Goal: Transaction & Acquisition: Book appointment/travel/reservation

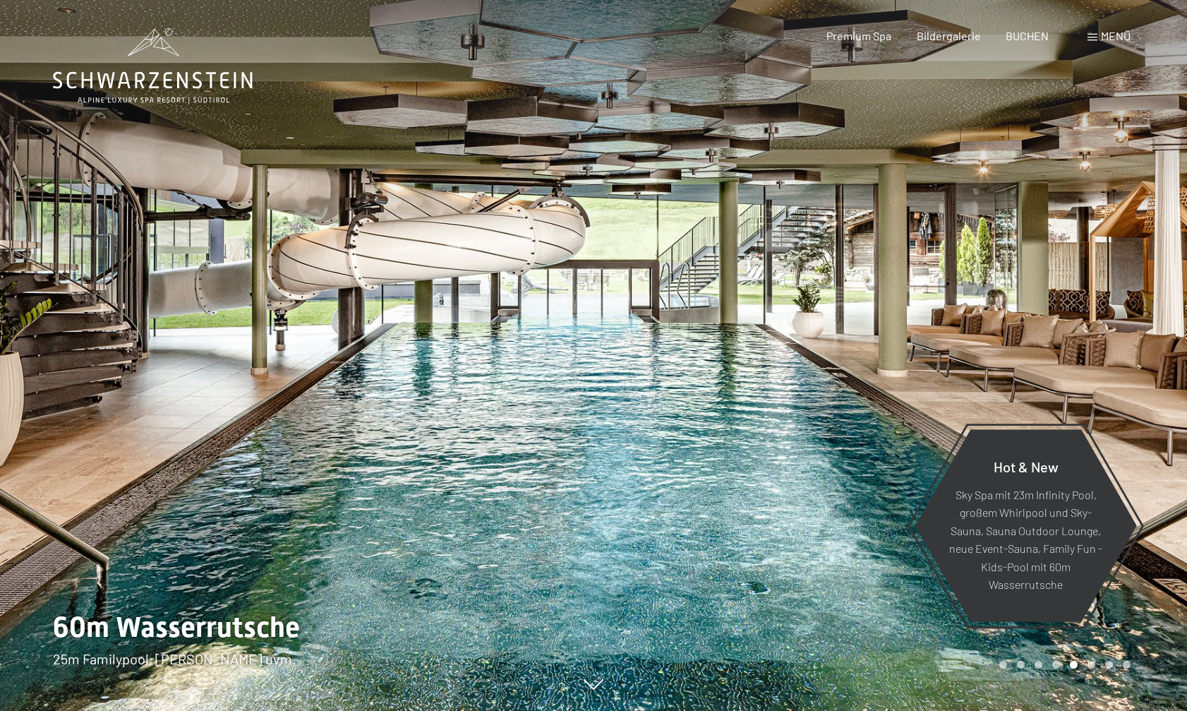
click at [1090, 661] on div "Carousel Page 6" at bounding box center [1092, 665] width 8 height 8
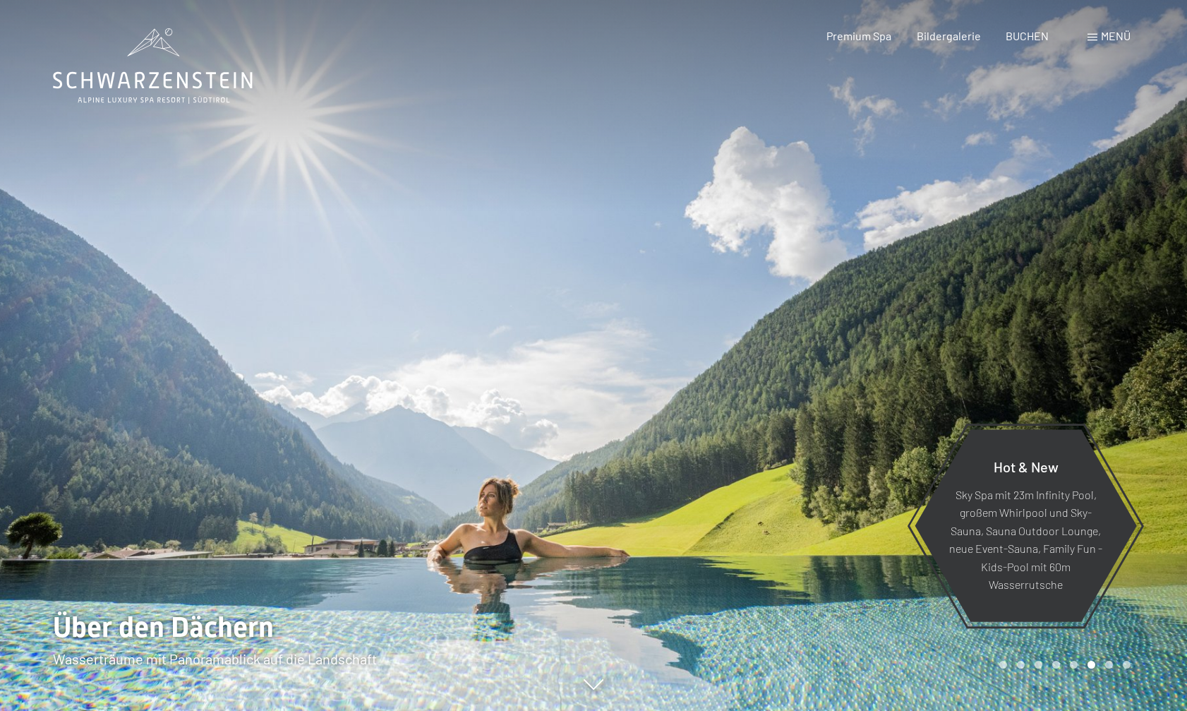
click at [1108, 666] on div "Carousel Page 7" at bounding box center [1109, 665] width 8 height 8
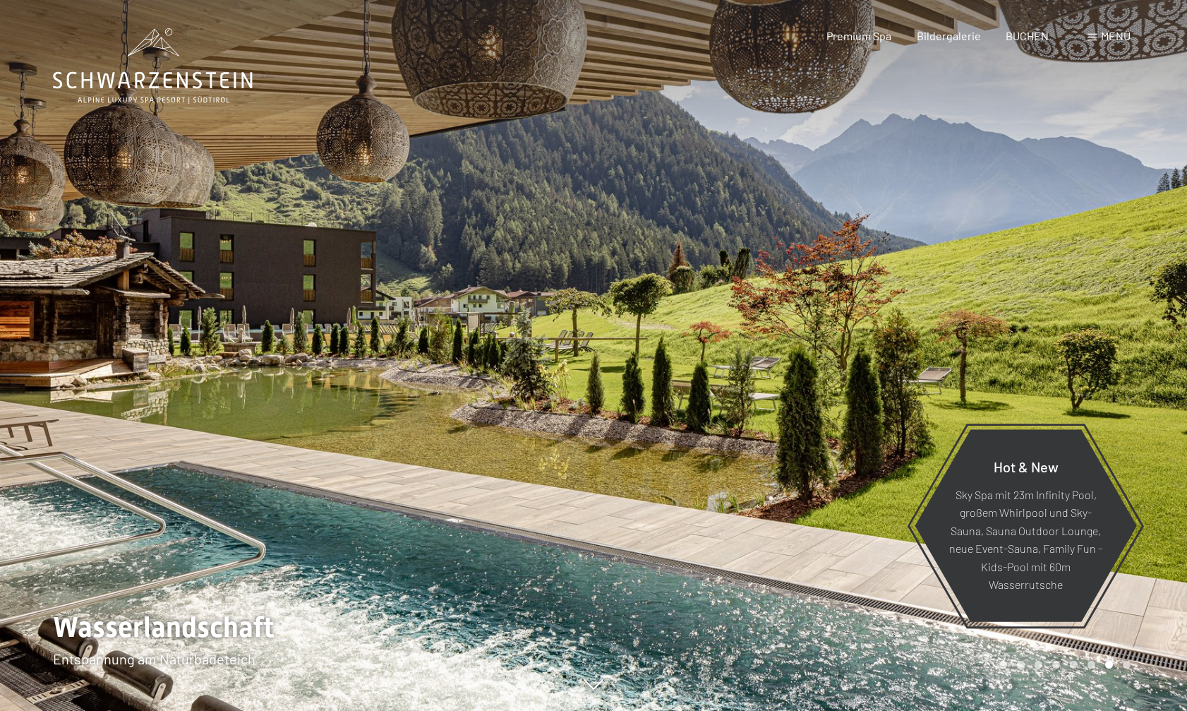
click at [1127, 662] on div "Carousel Page 8" at bounding box center [1127, 665] width 8 height 8
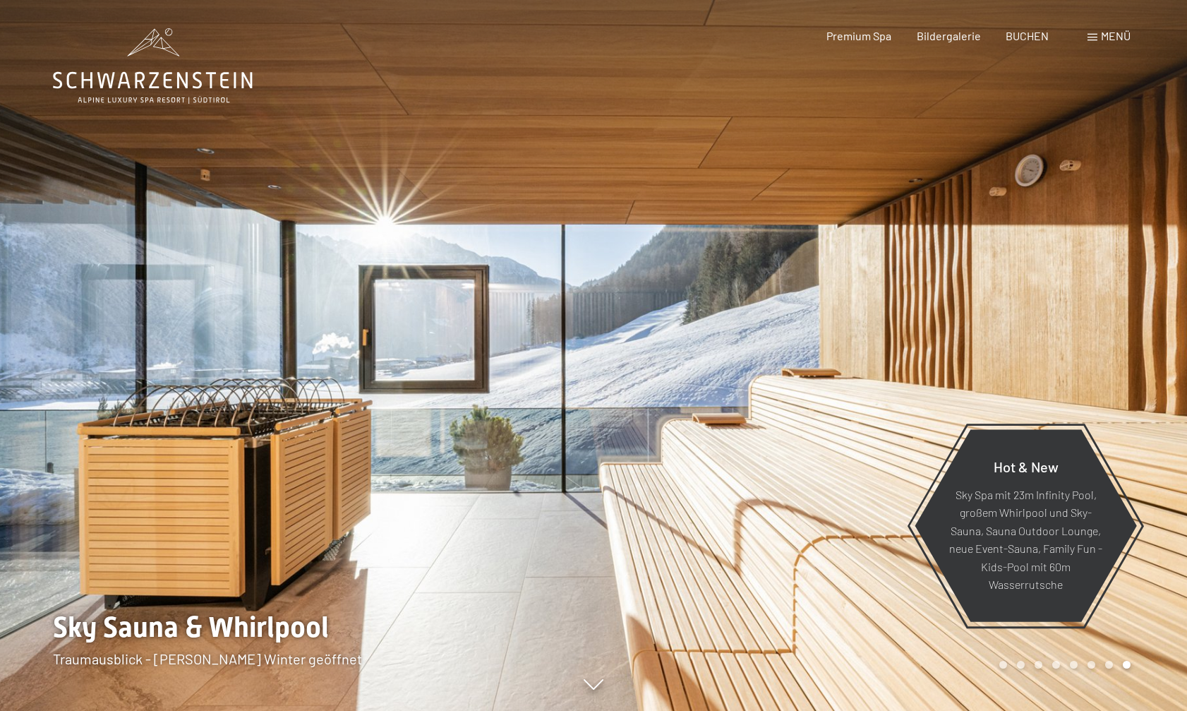
click at [1009, 659] on div at bounding box center [891, 355] width 594 height 711
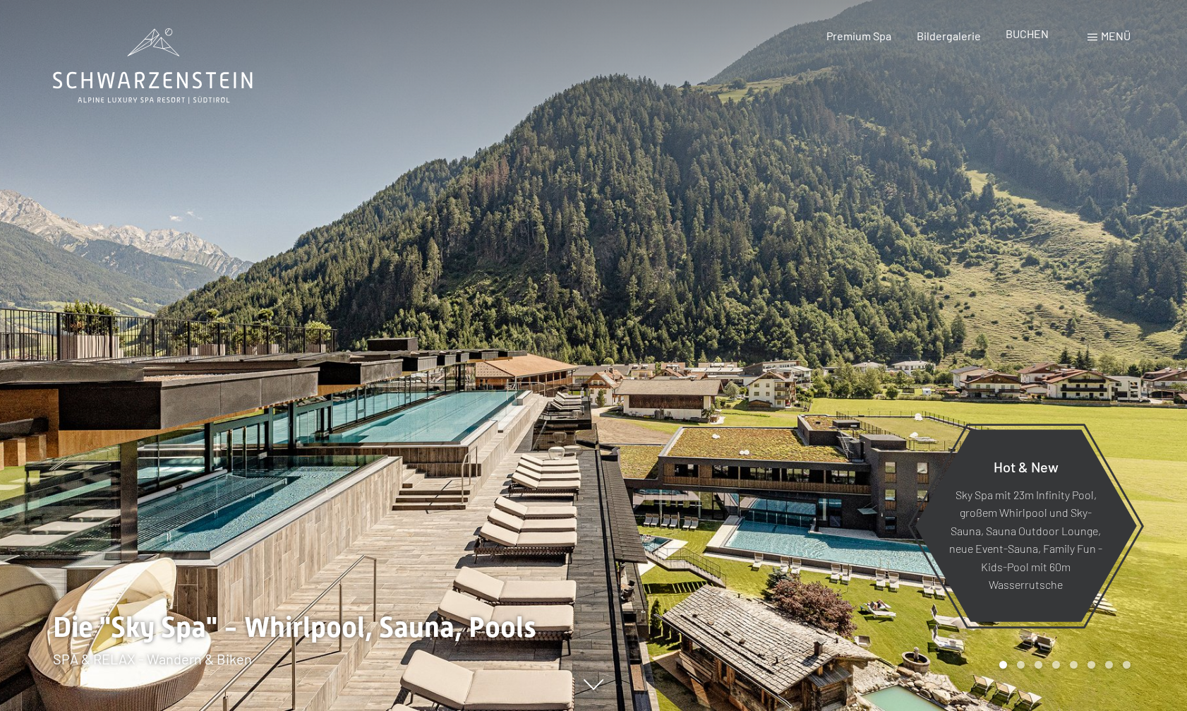
click at [1031, 32] on span "BUCHEN" at bounding box center [1027, 33] width 43 height 13
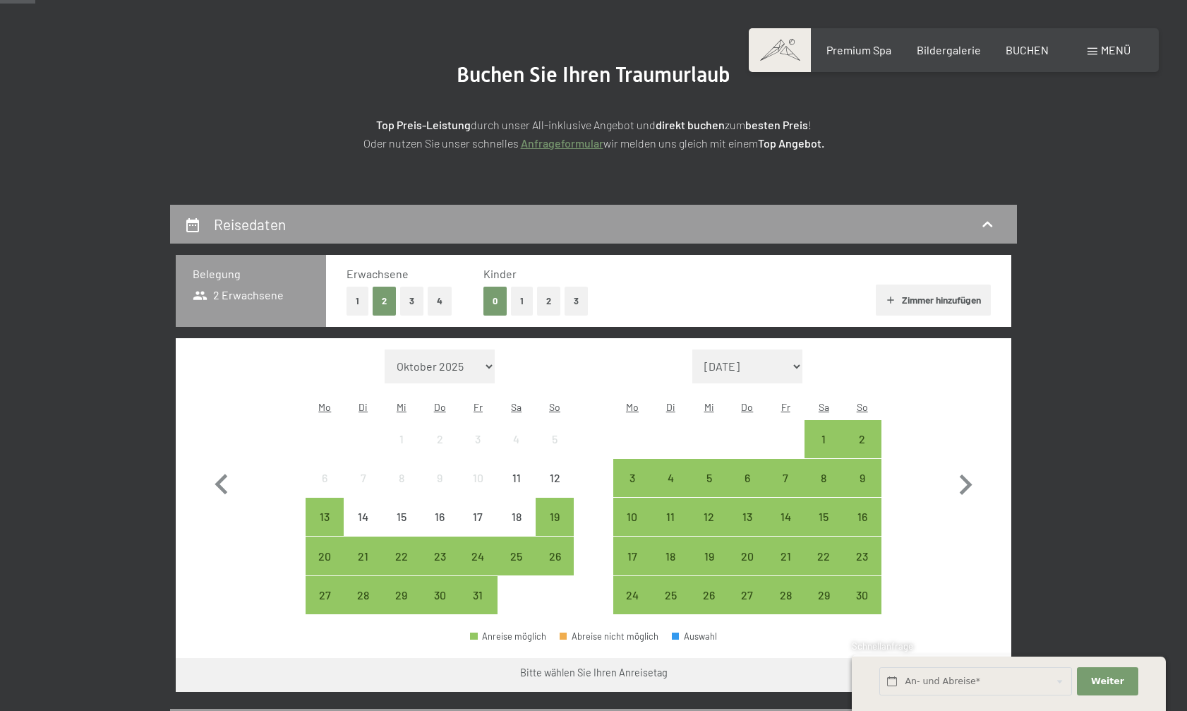
scroll to position [140, 0]
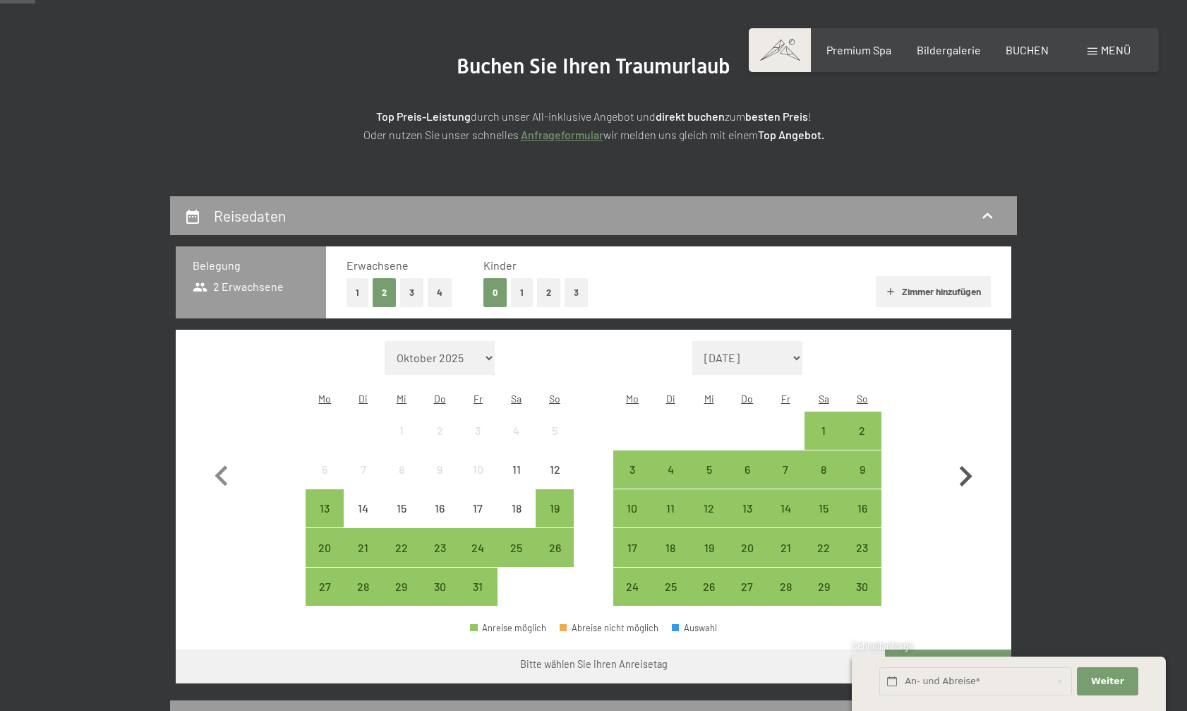
click at [963, 468] on icon "button" at bounding box center [965, 476] width 41 height 41
select select "[DATE]"
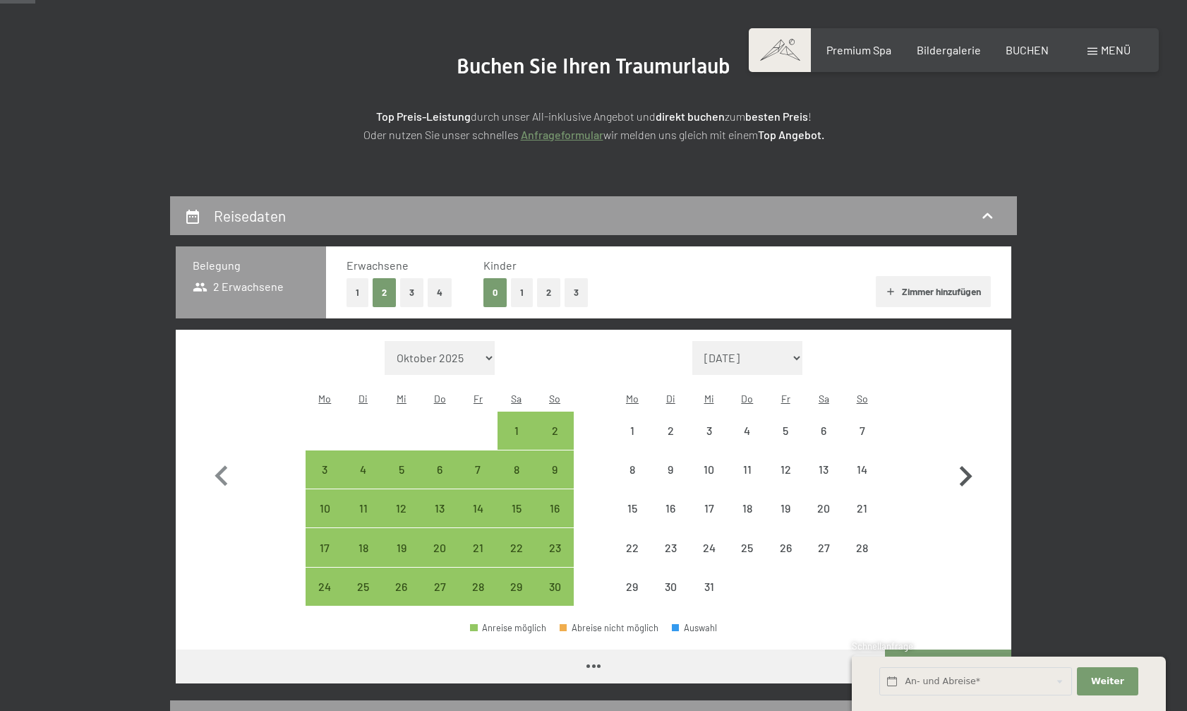
select select "[DATE]"
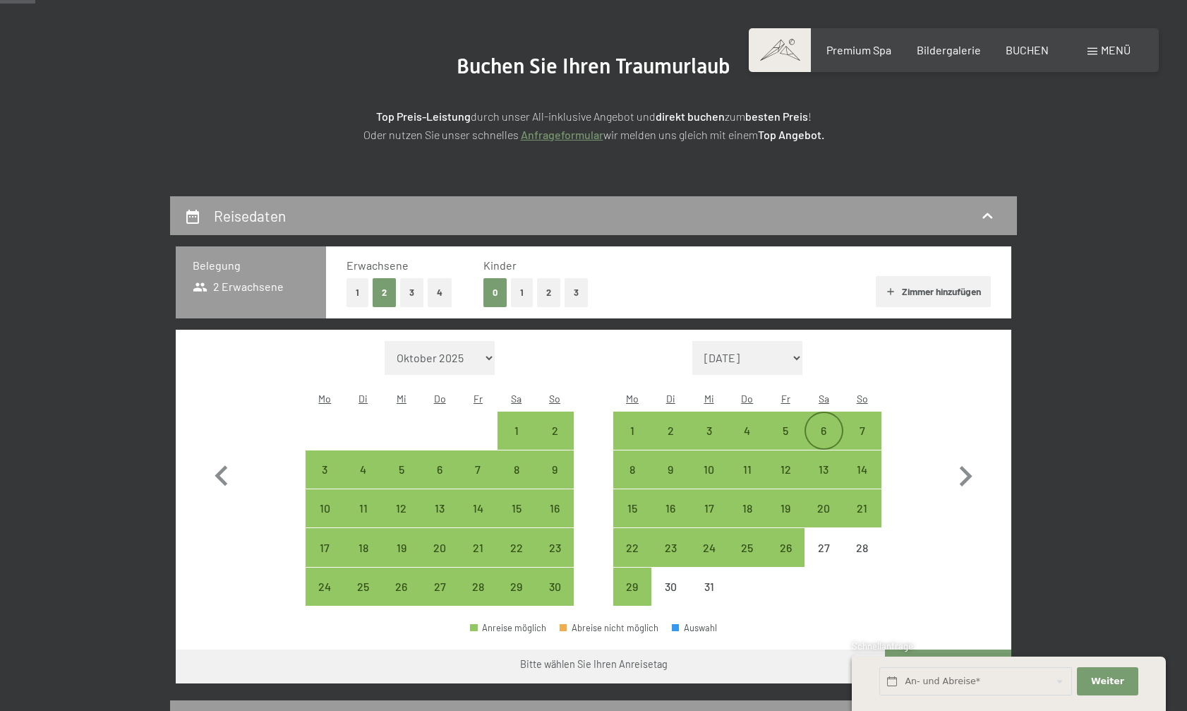
click at [826, 425] on div "6" at bounding box center [823, 442] width 35 height 35
select select "[DATE]"
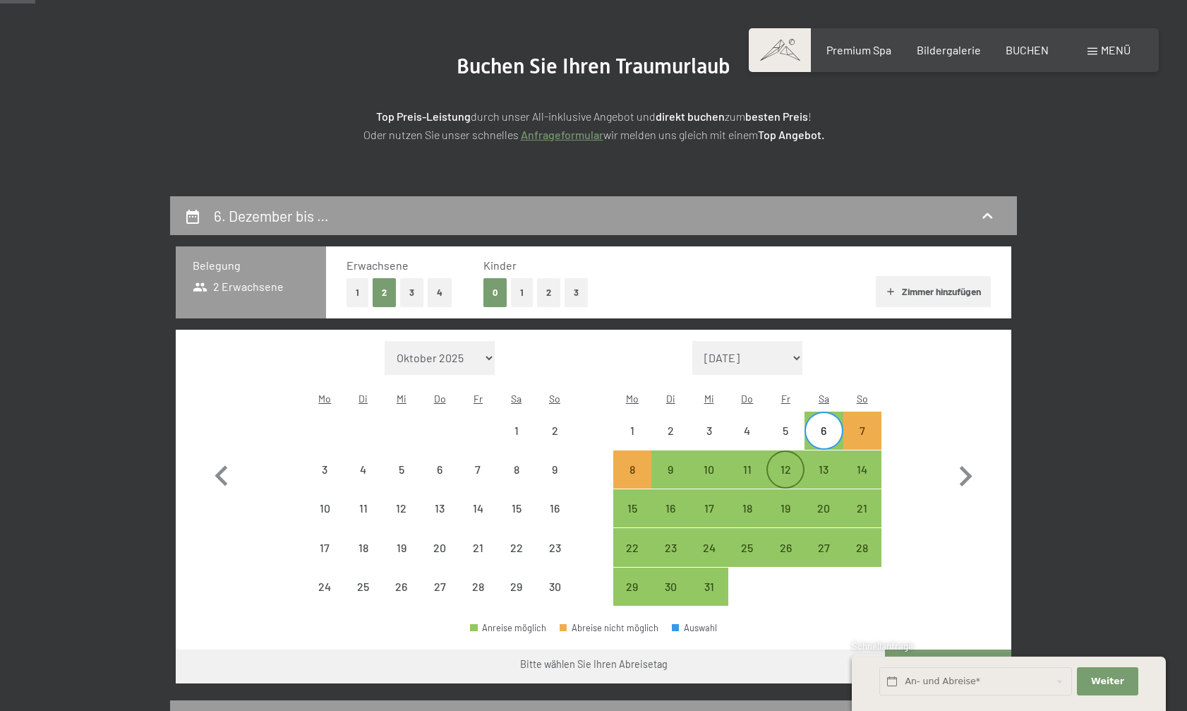
click at [784, 464] on div "12" at bounding box center [785, 481] width 35 height 35
select select "[DATE]"
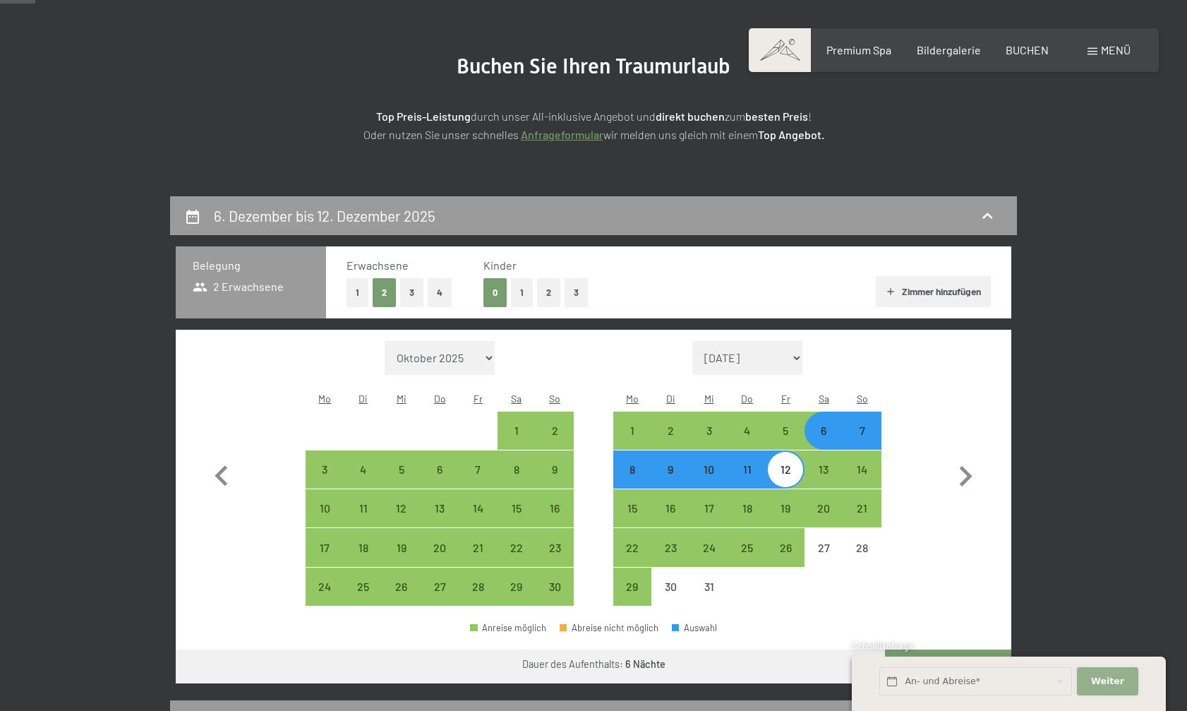
click at [1103, 678] on span "Weiter" at bounding box center [1107, 681] width 33 height 13
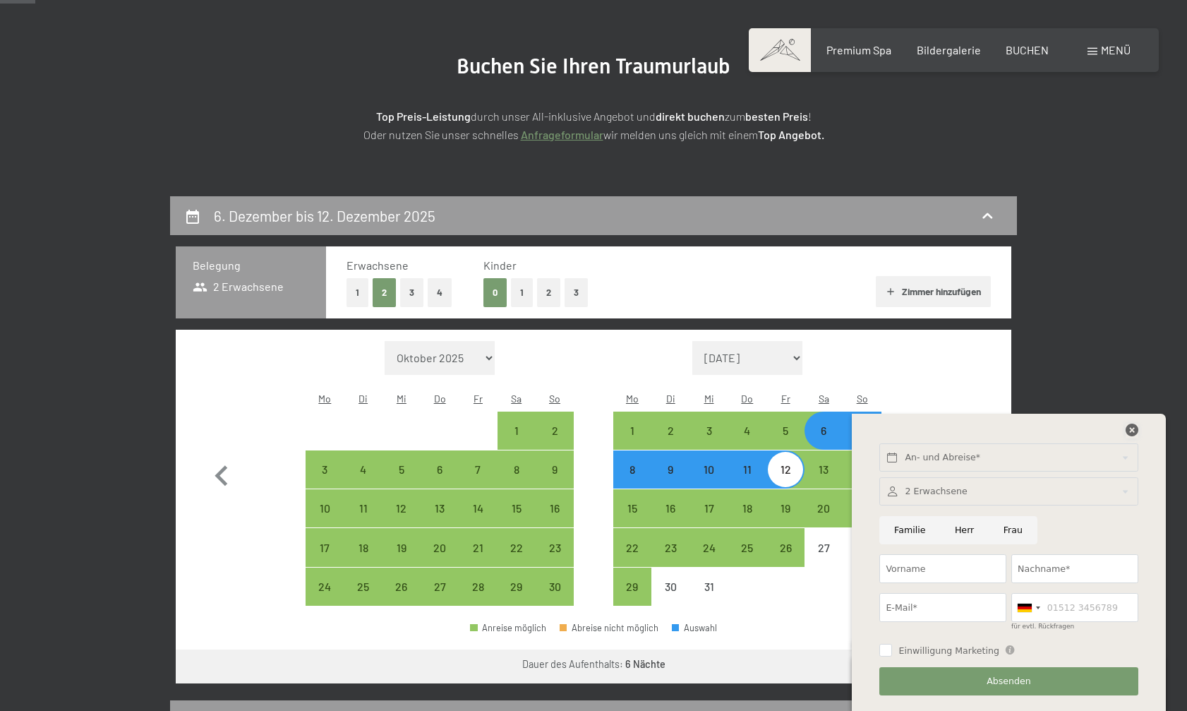
click at [1132, 434] on icon at bounding box center [1132, 430] width 13 height 13
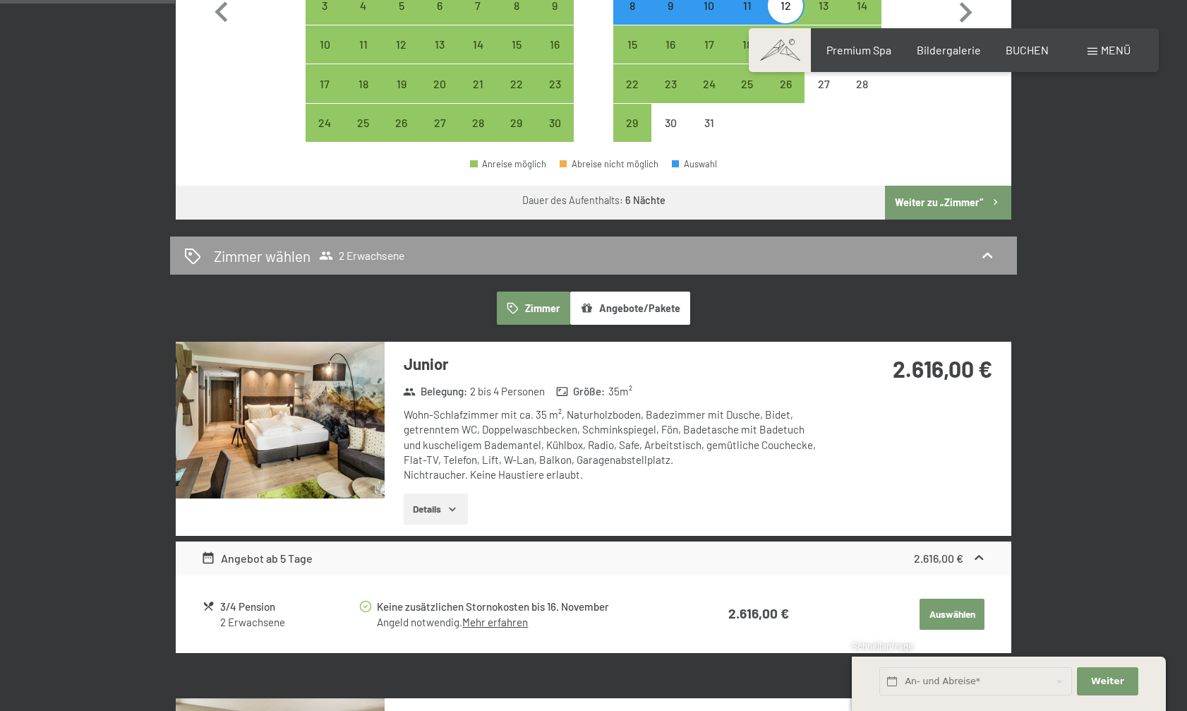
scroll to position [608, 0]
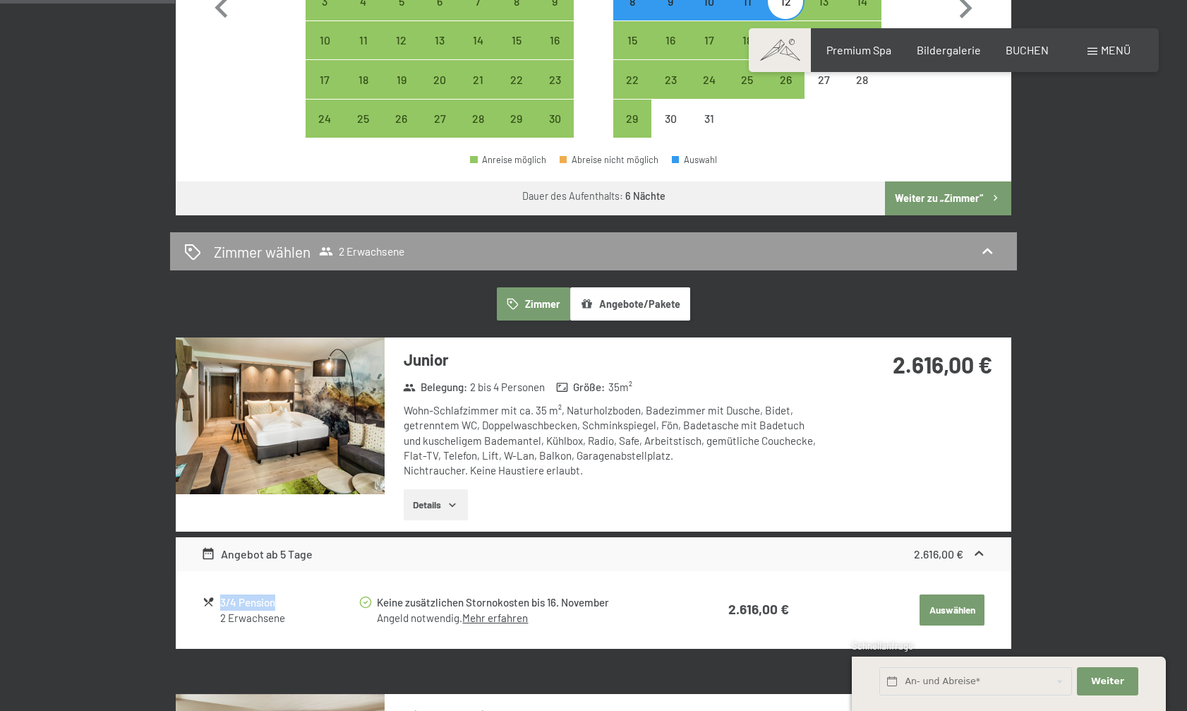
drag, startPoint x: 220, startPoint y: 575, endPoint x: 276, endPoint y: 584, distance: 56.4
click at [276, 594] on div "3/4 Pension" at bounding box center [289, 602] width 138 height 16
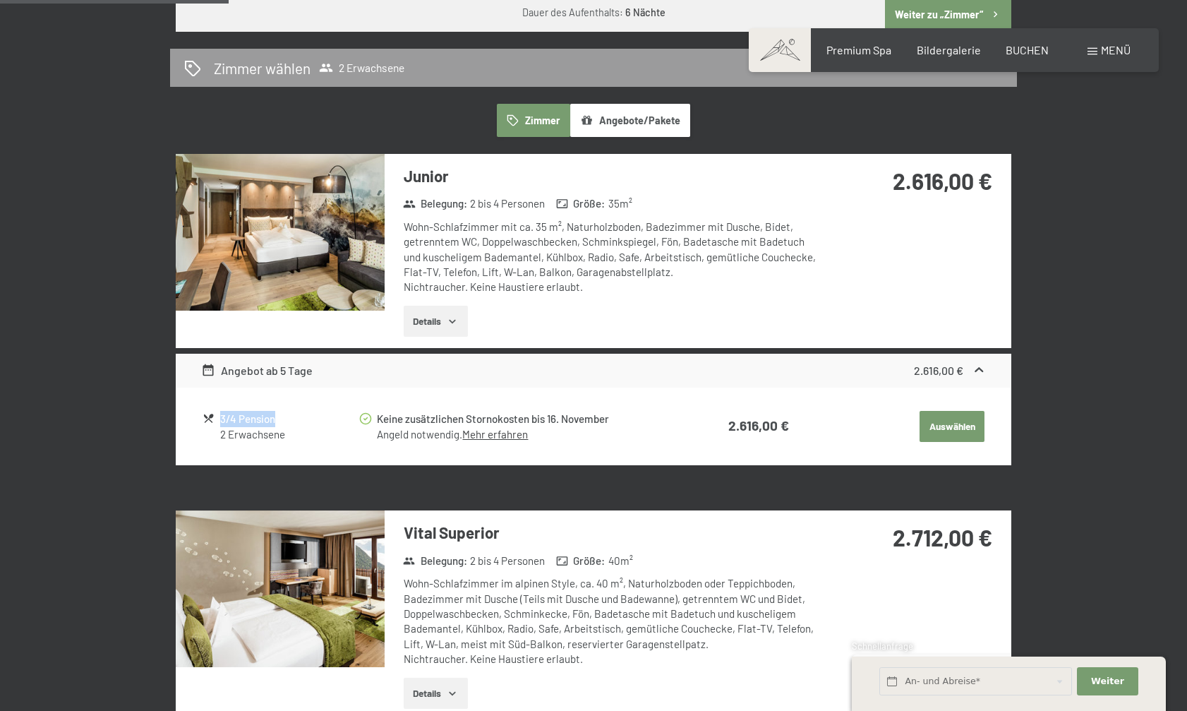
scroll to position [798, 0]
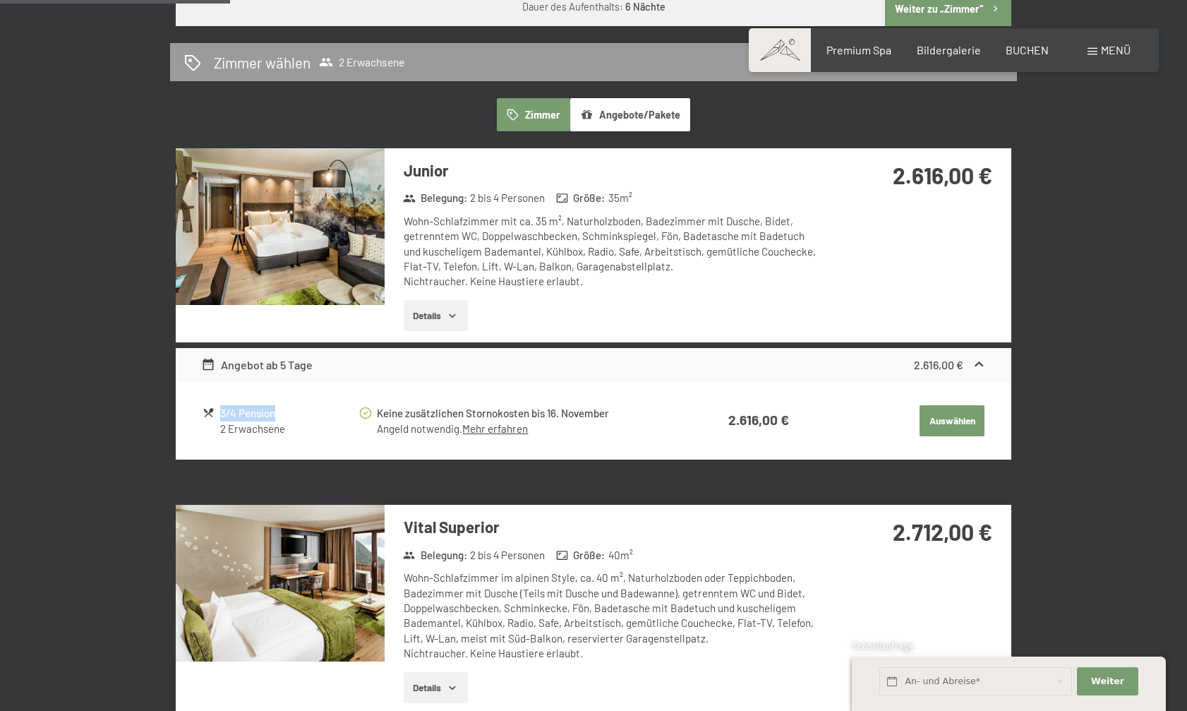
click at [454, 516] on h3 "Vital Superior" at bounding box center [614, 527] width 420 height 22
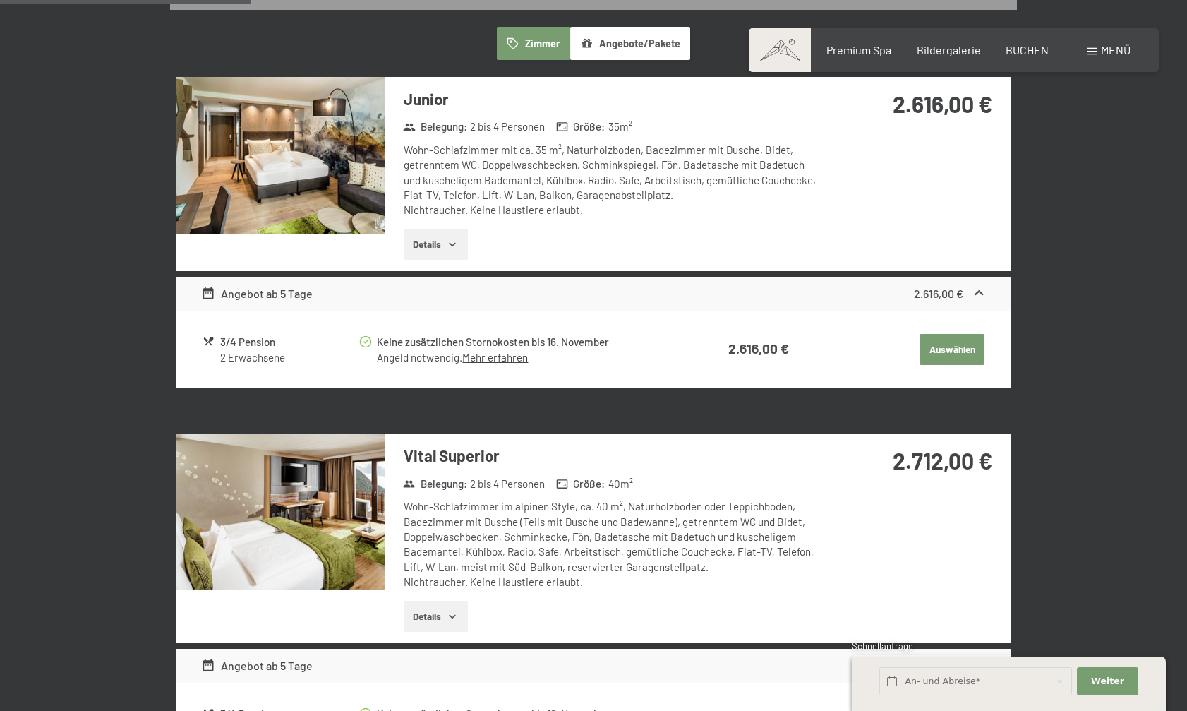
scroll to position [871, 0]
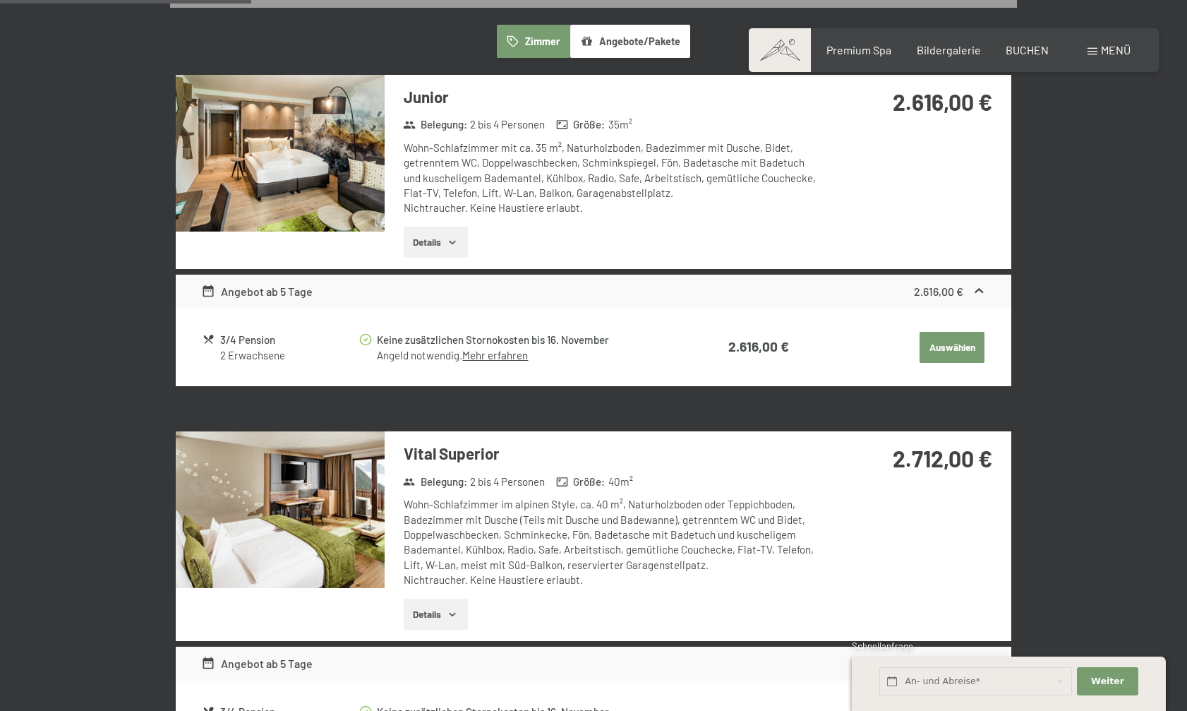
click at [443, 599] on button "Details" at bounding box center [436, 614] width 64 height 31
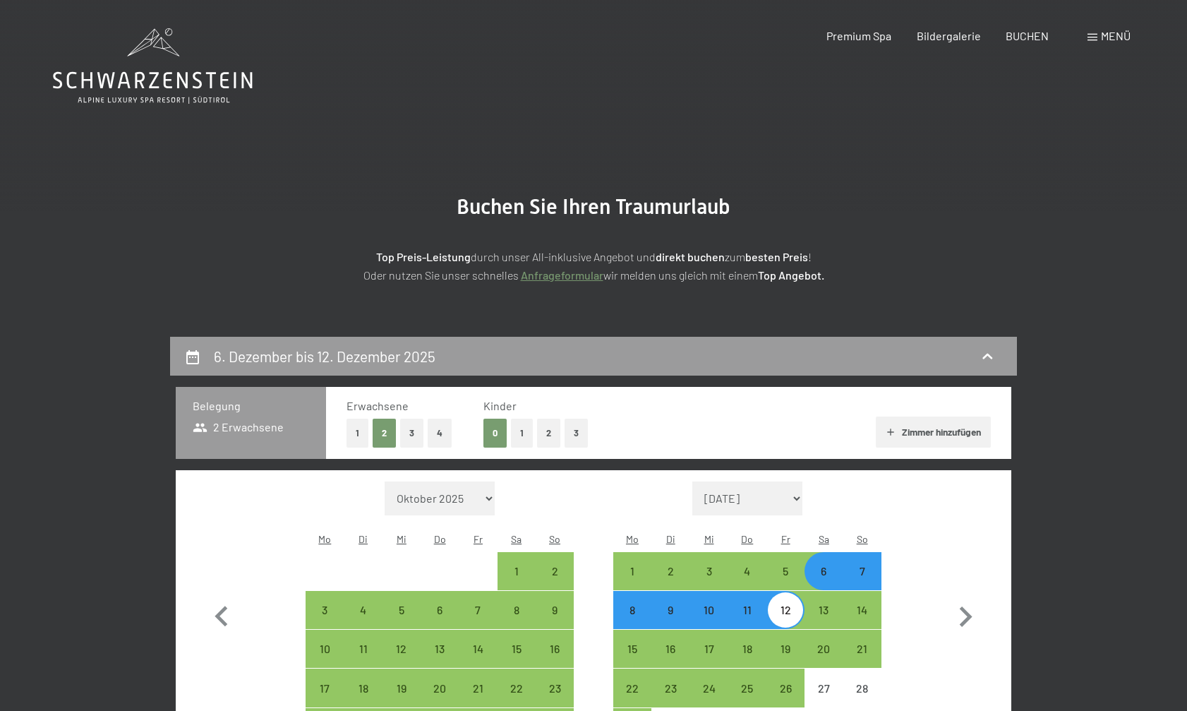
scroll to position [0, 0]
click at [944, 43] on div "Premium Spa Bildergalerie BUCHEN" at bounding box center [925, 36] width 296 height 16
click at [950, 34] on span "Bildergalerie" at bounding box center [949, 33] width 64 height 13
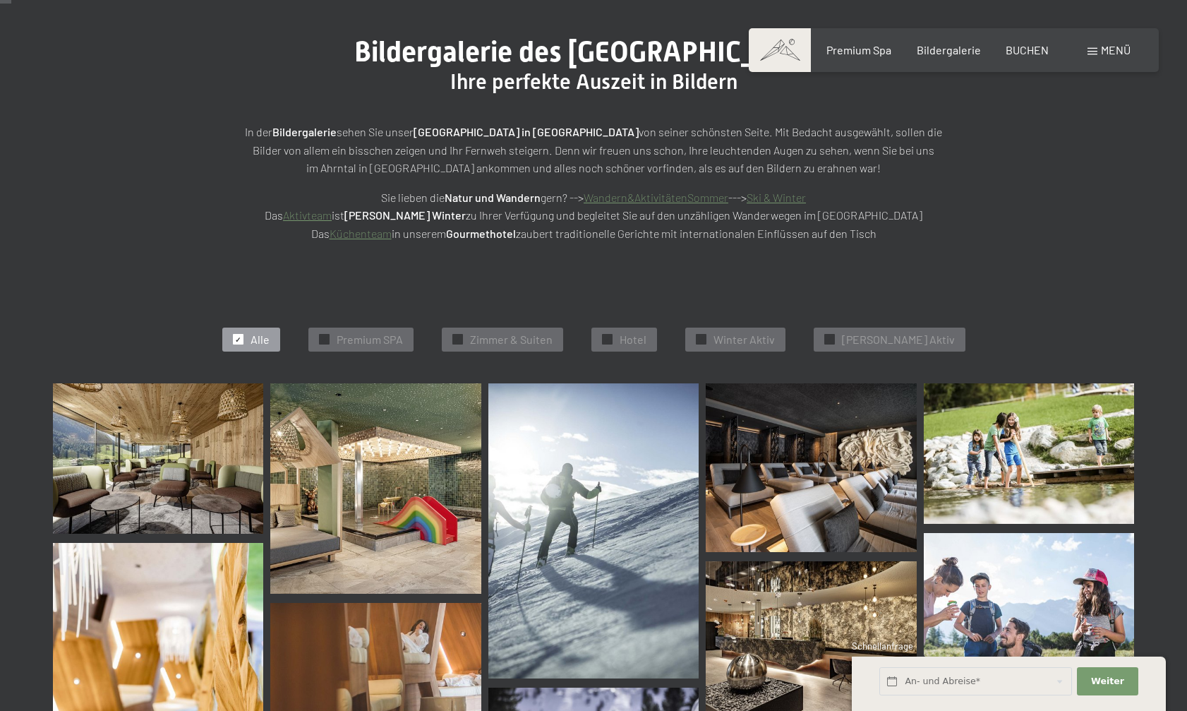
scroll to position [160, 0]
click at [136, 487] on img at bounding box center [158, 458] width 210 height 150
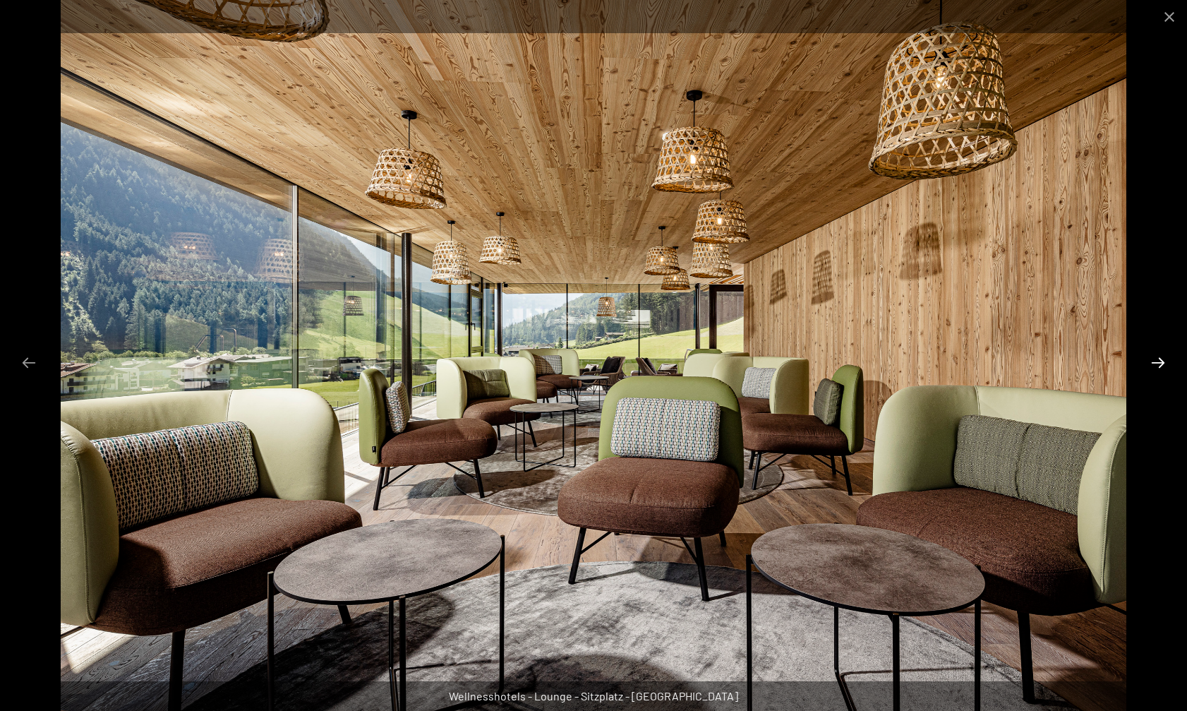
click at [1153, 362] on button "Next slide" at bounding box center [1159, 363] width 30 height 28
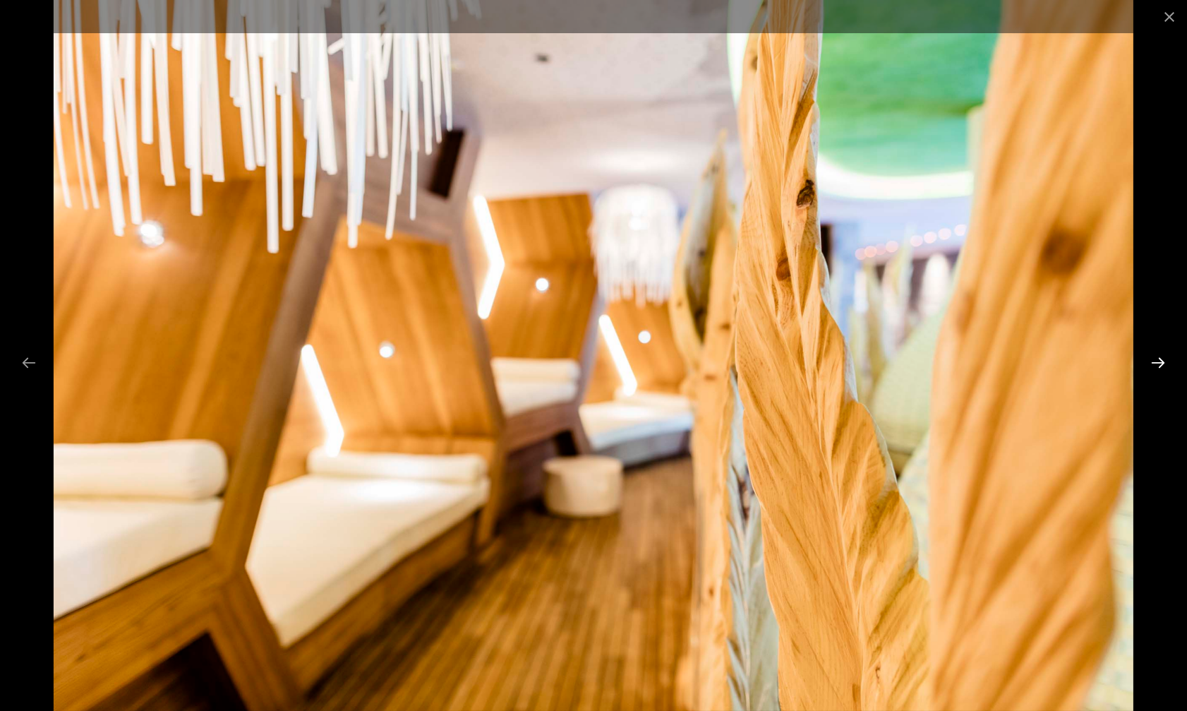
click at [1153, 362] on button "Next slide" at bounding box center [1159, 363] width 30 height 28
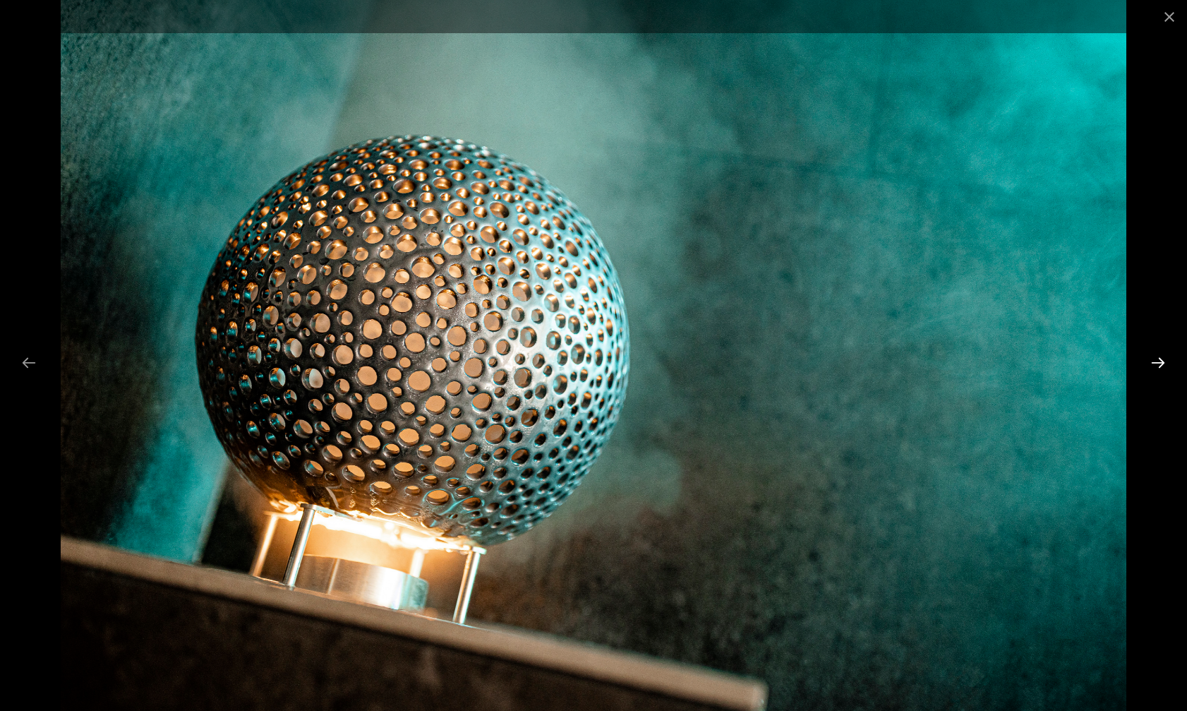
click at [1153, 362] on button "Next slide" at bounding box center [1159, 363] width 30 height 28
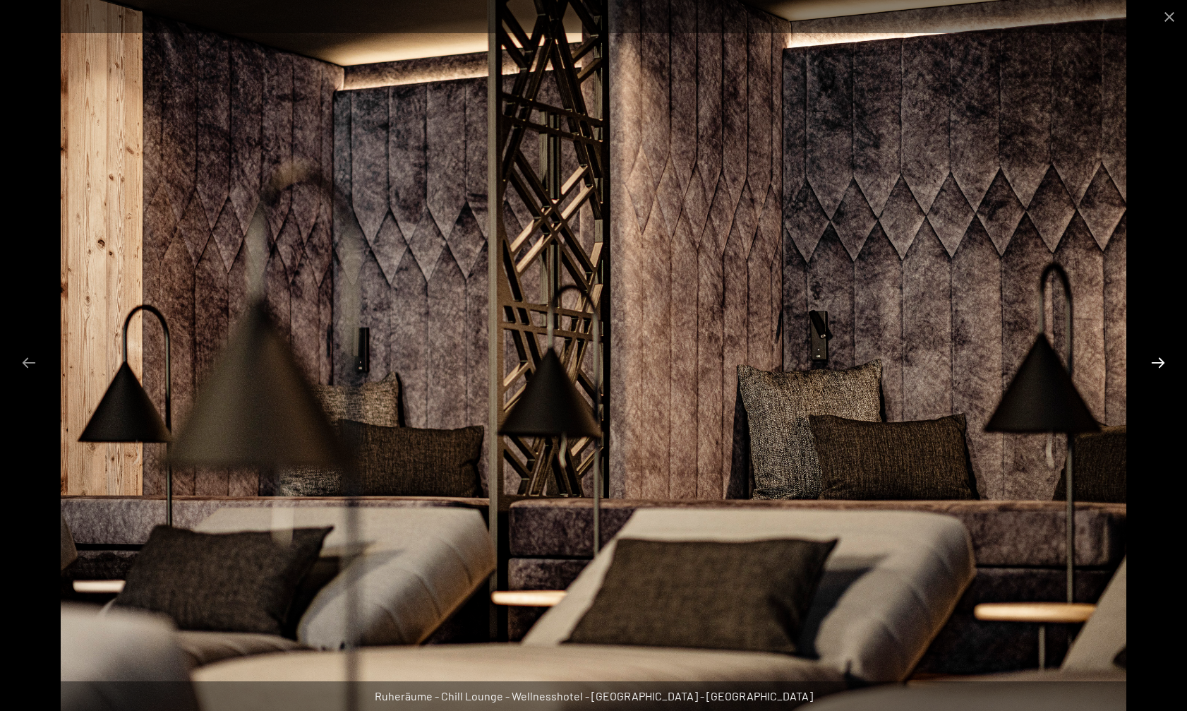
click at [1153, 362] on button "Next slide" at bounding box center [1159, 363] width 30 height 28
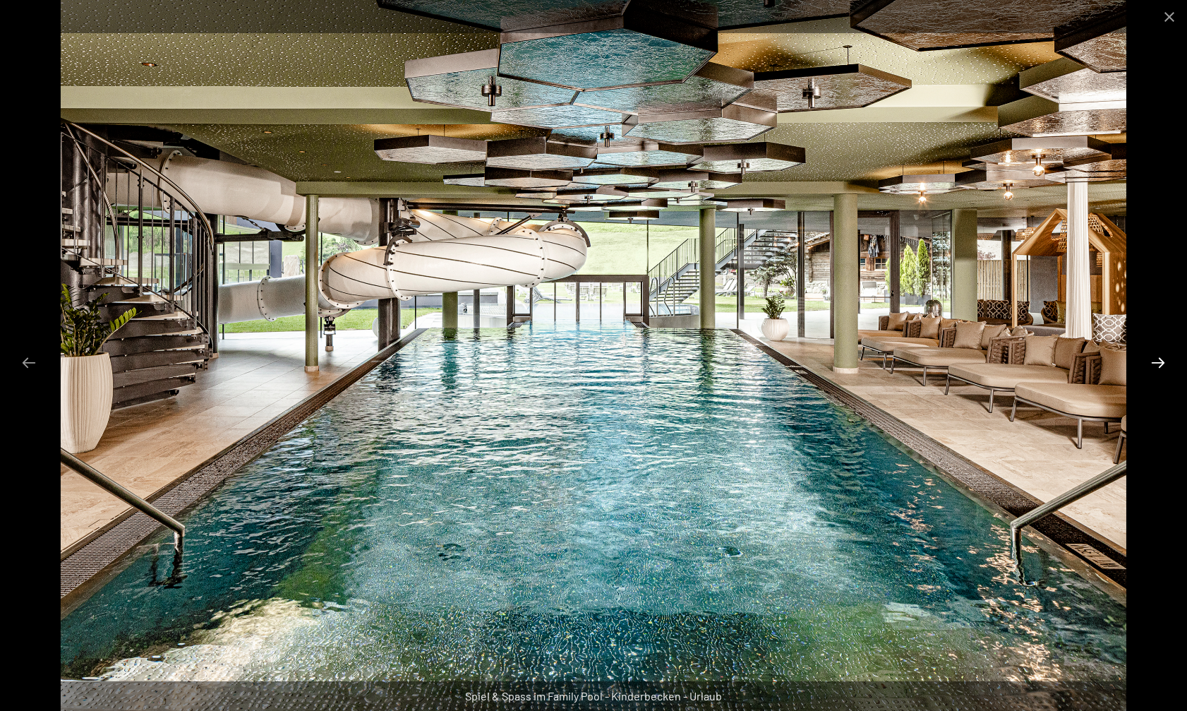
click at [1156, 359] on button "Next slide" at bounding box center [1159, 363] width 30 height 28
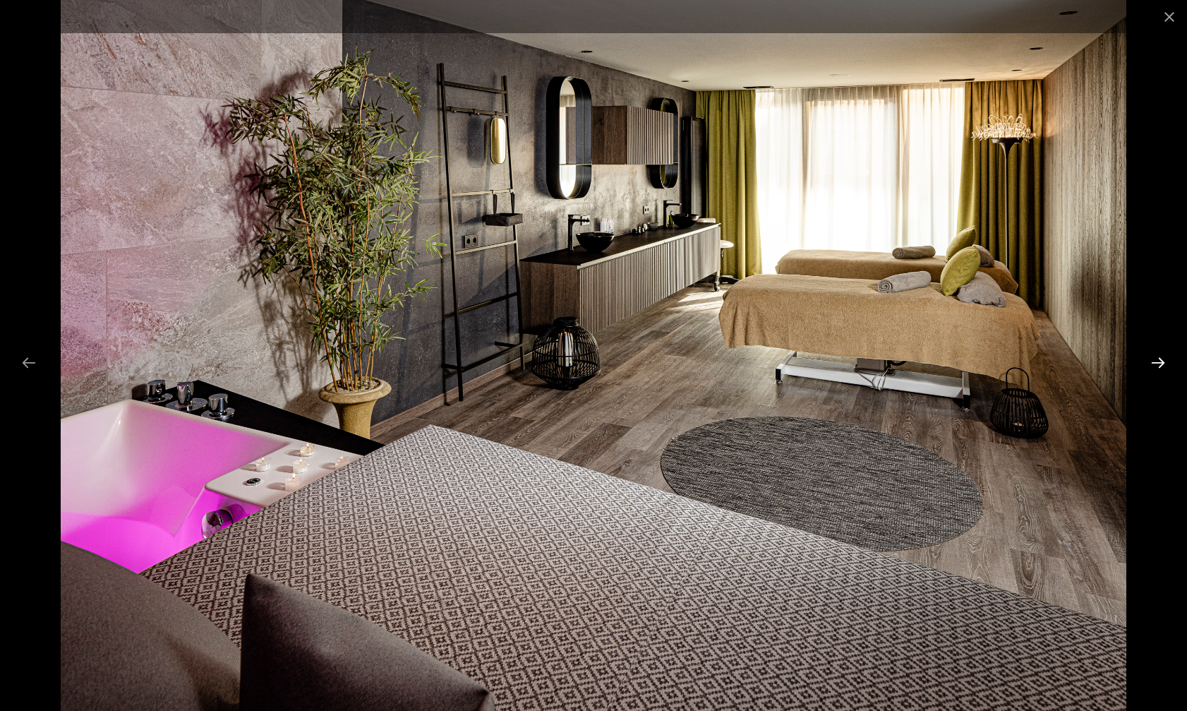
click at [1156, 359] on button "Next slide" at bounding box center [1159, 363] width 30 height 28
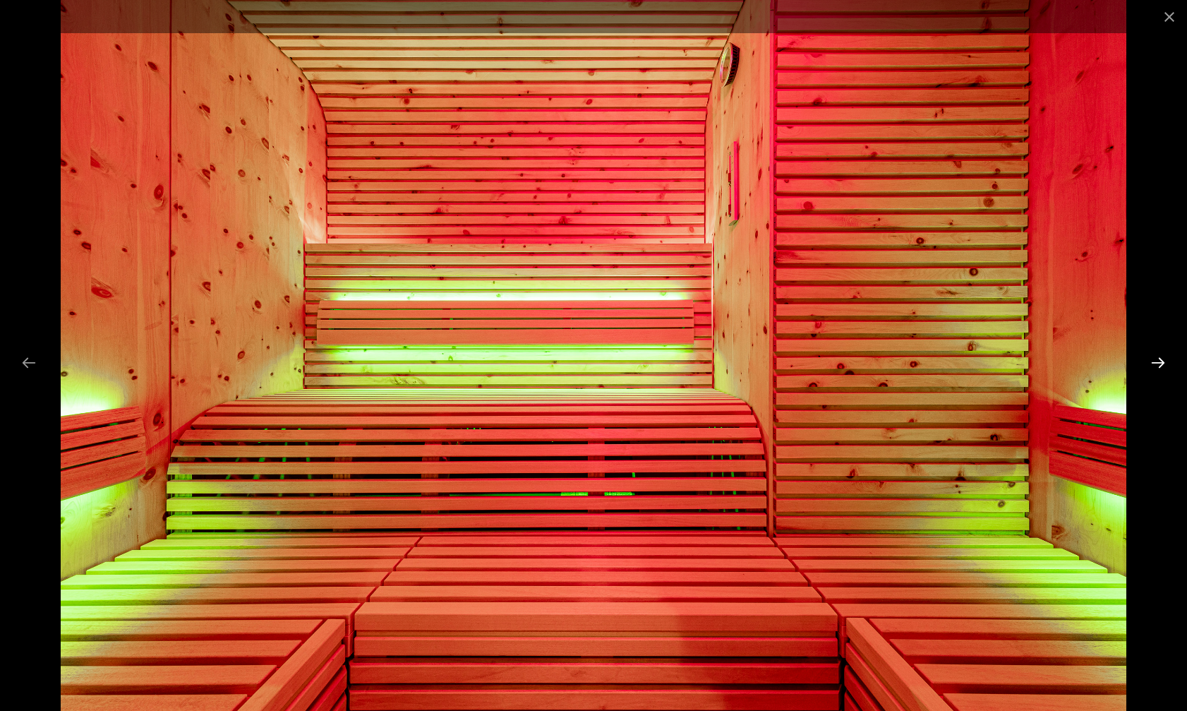
click at [1156, 359] on button "Next slide" at bounding box center [1159, 363] width 30 height 28
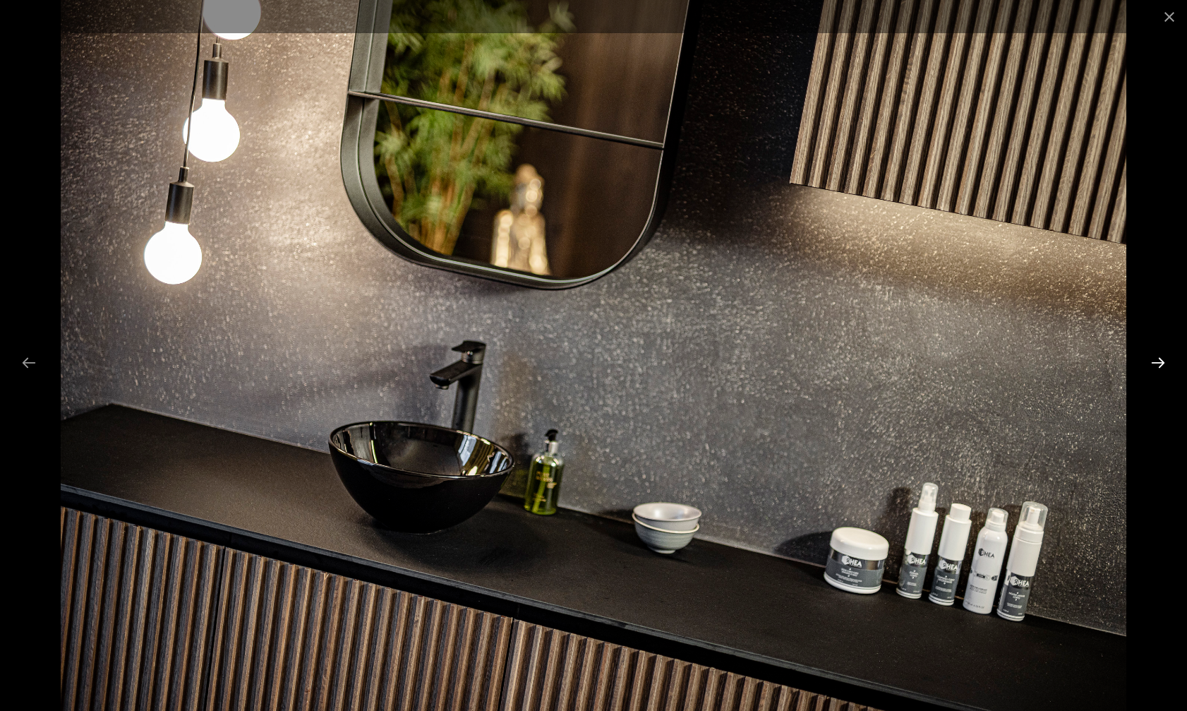
click at [1156, 359] on button "Next slide" at bounding box center [1159, 363] width 30 height 28
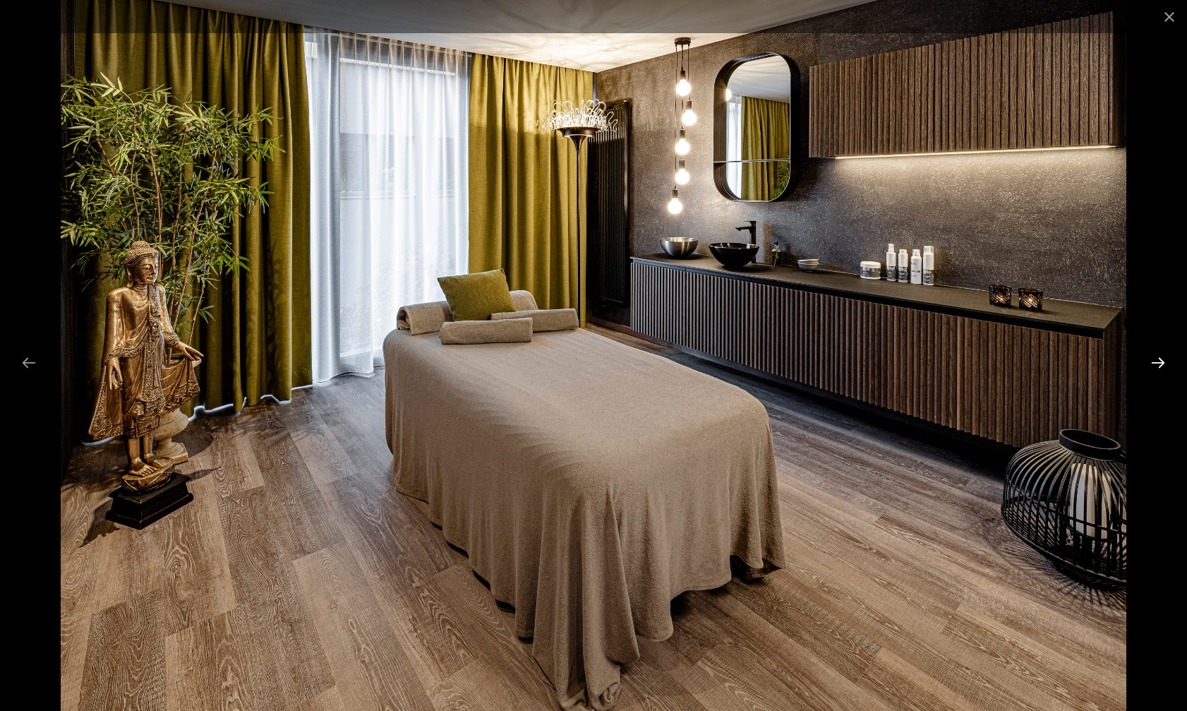
click at [1156, 359] on button "Next slide" at bounding box center [1159, 363] width 30 height 28
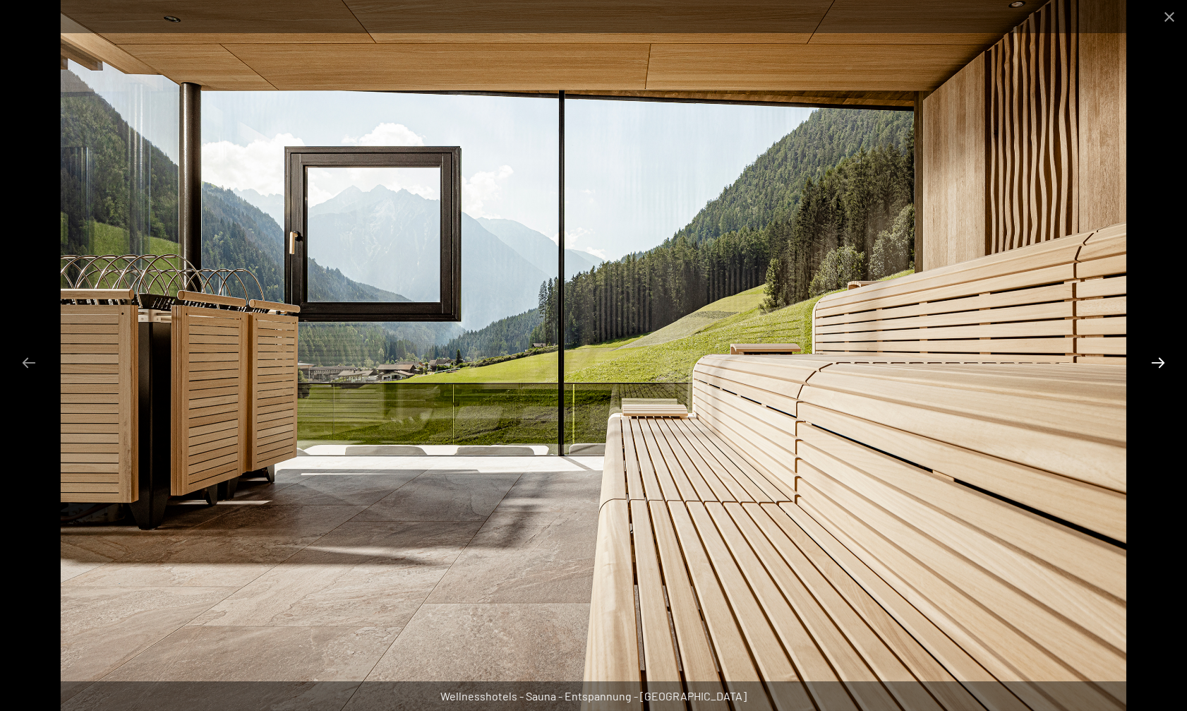
click at [1156, 359] on button "Next slide" at bounding box center [1159, 363] width 30 height 28
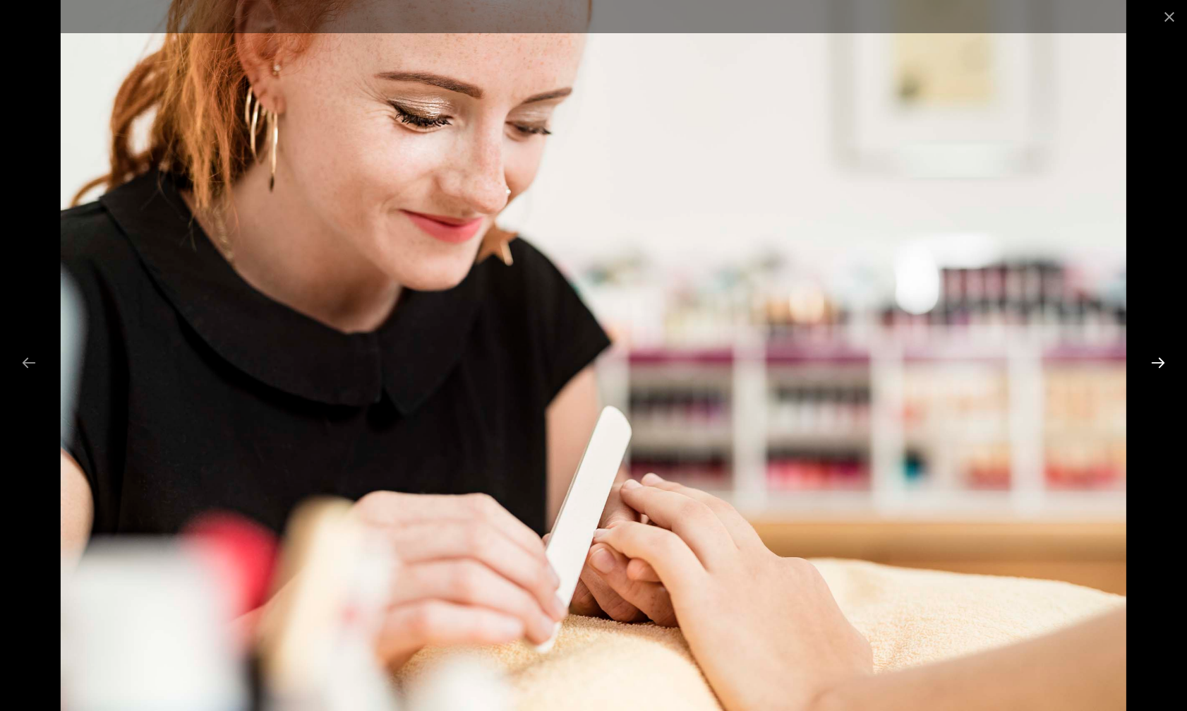
click at [1156, 359] on button "Next slide" at bounding box center [1159, 363] width 30 height 28
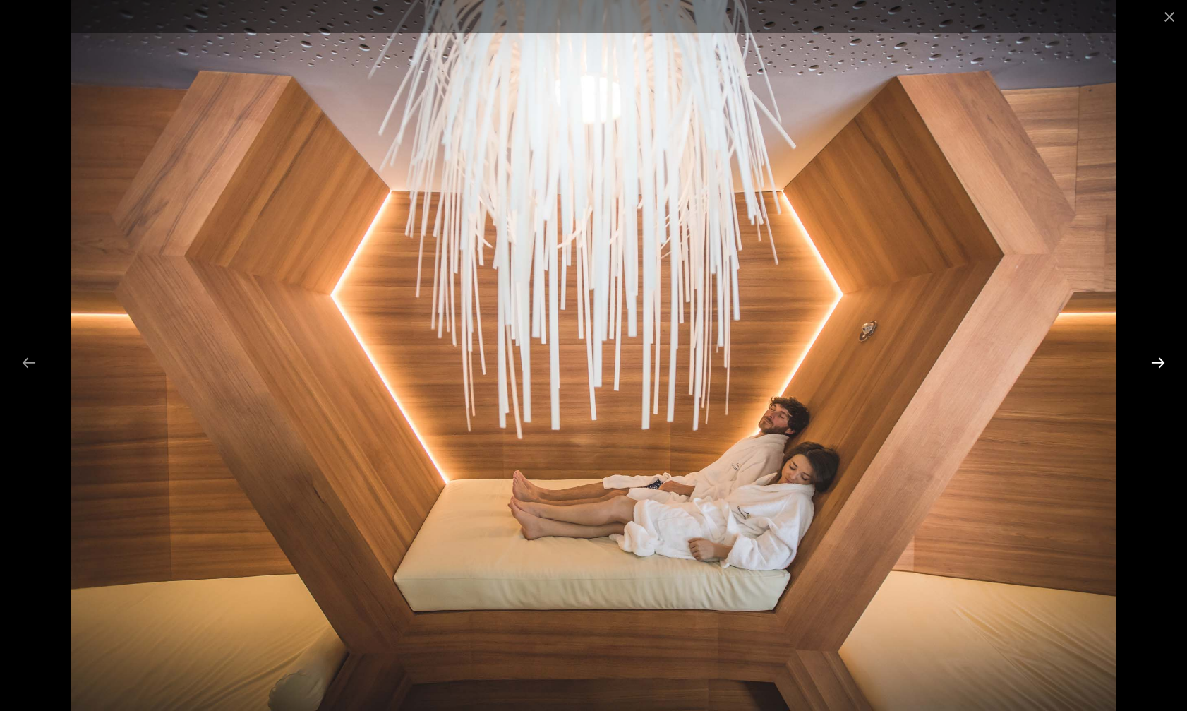
click at [1156, 359] on button "Next slide" at bounding box center [1159, 363] width 30 height 28
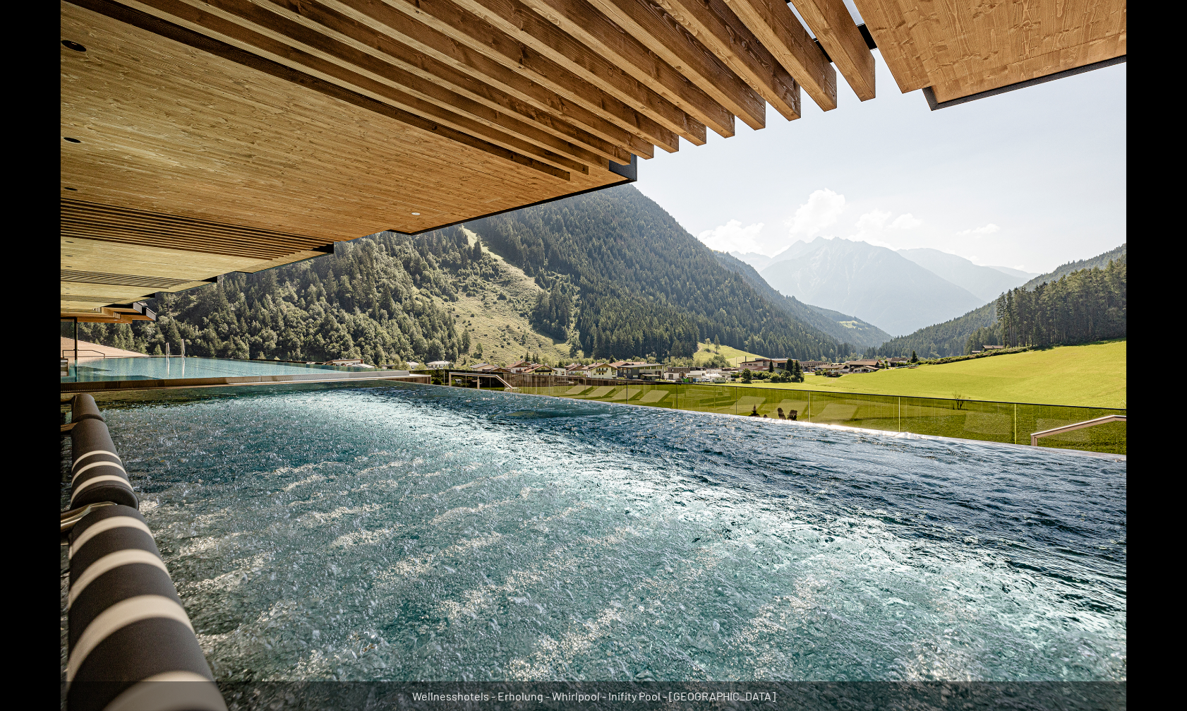
click at [1156, 359] on button "Next slide" at bounding box center [1166, 363] width 30 height 28
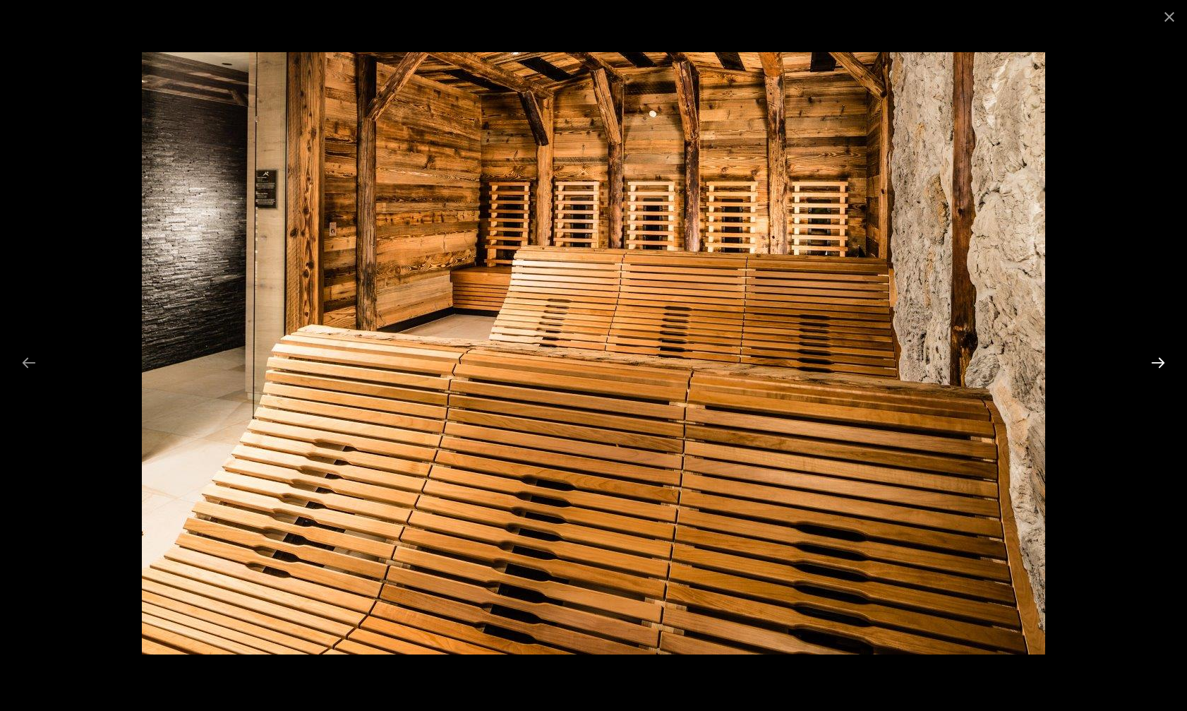
click at [1156, 359] on button "Next slide" at bounding box center [1159, 363] width 30 height 28
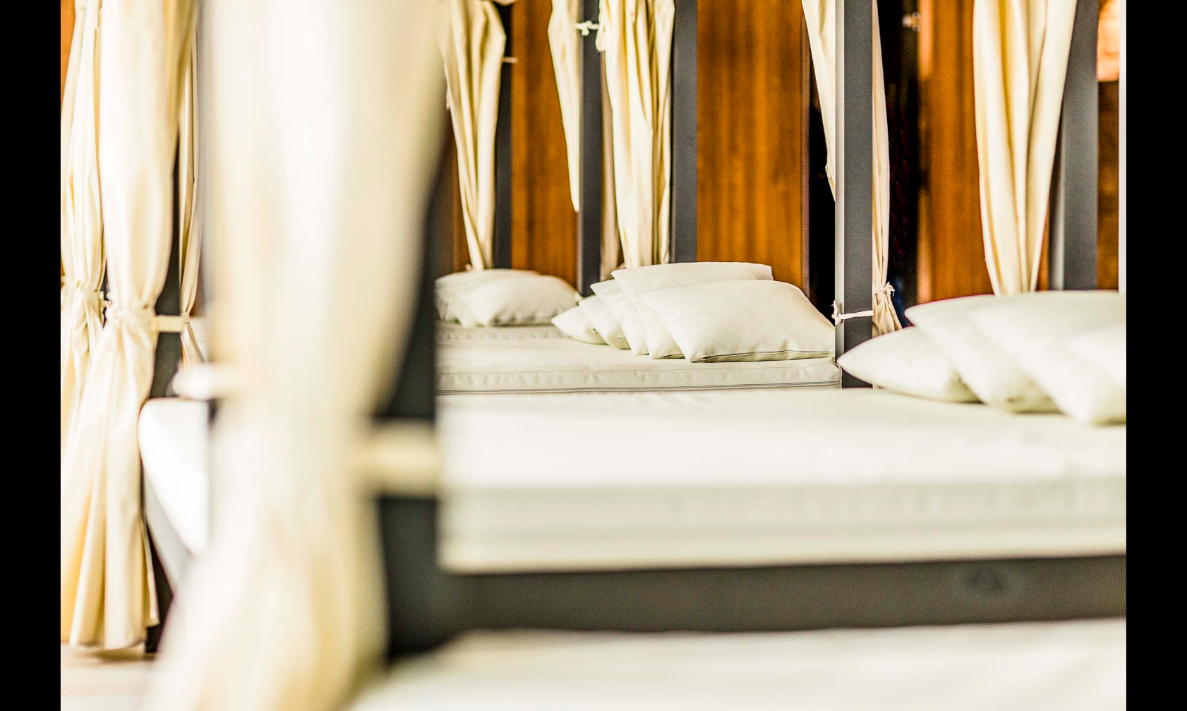
click at [1156, 359] on button "Next slide" at bounding box center [1166, 363] width 30 height 28
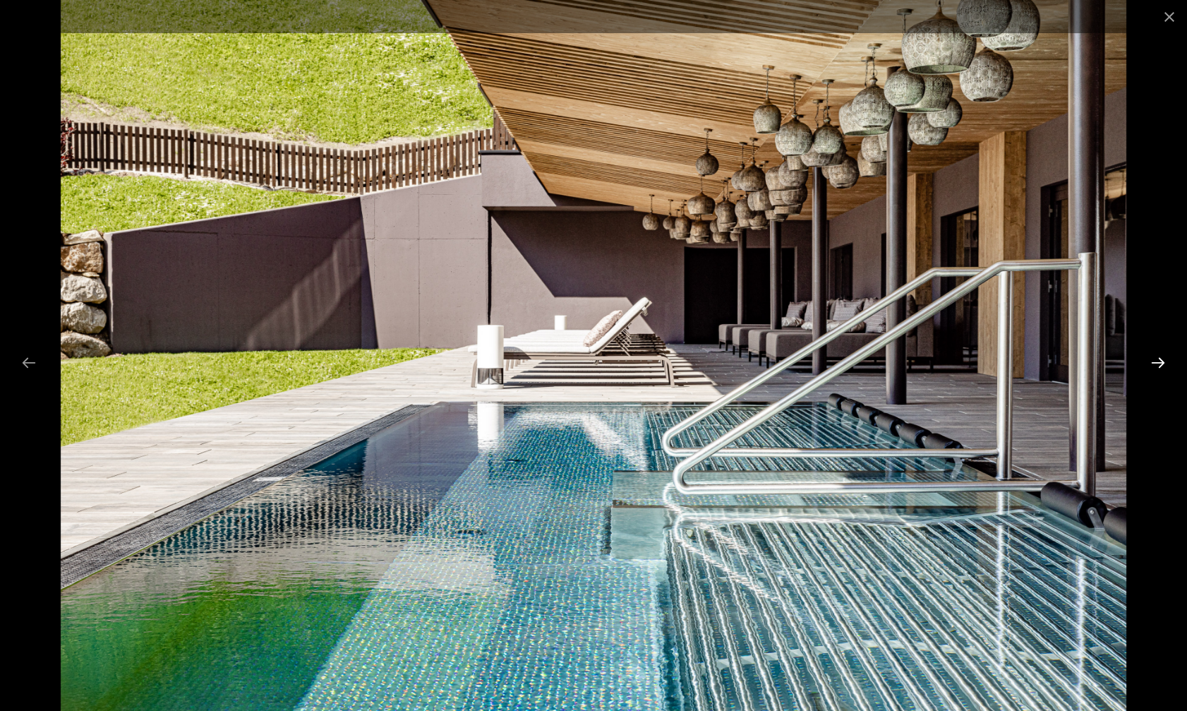
click at [1156, 359] on button "Next slide" at bounding box center [1159, 363] width 30 height 28
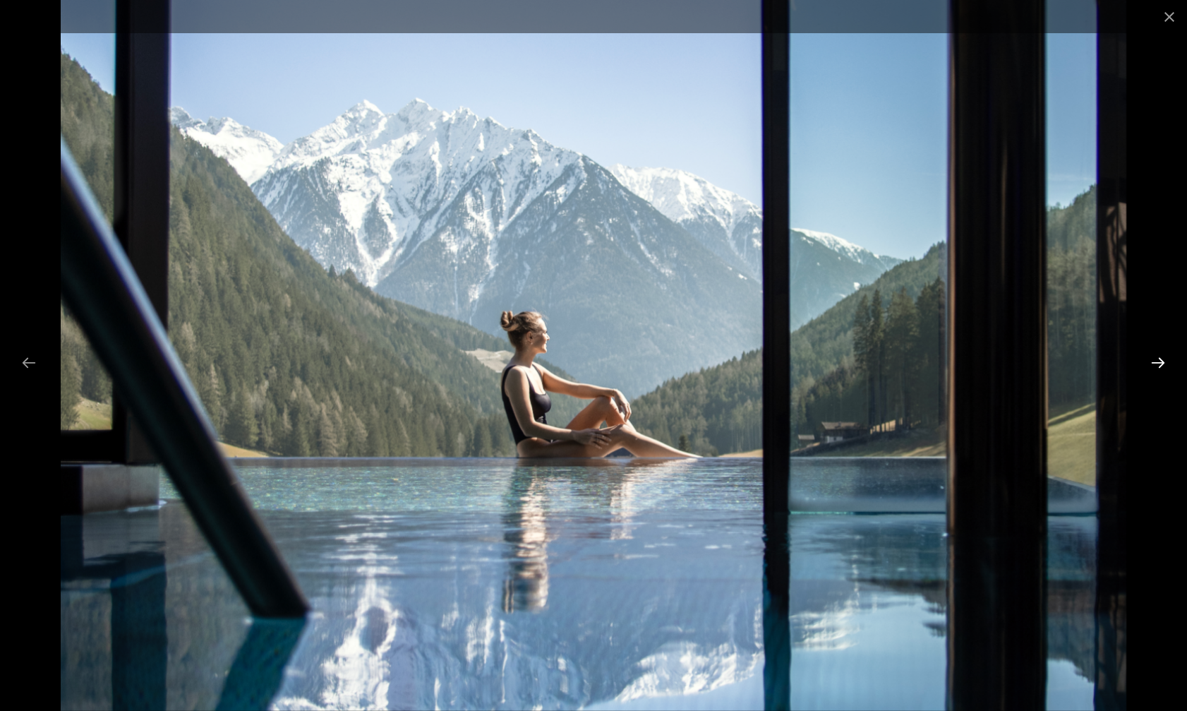
click at [1156, 359] on button "Next slide" at bounding box center [1159, 363] width 30 height 28
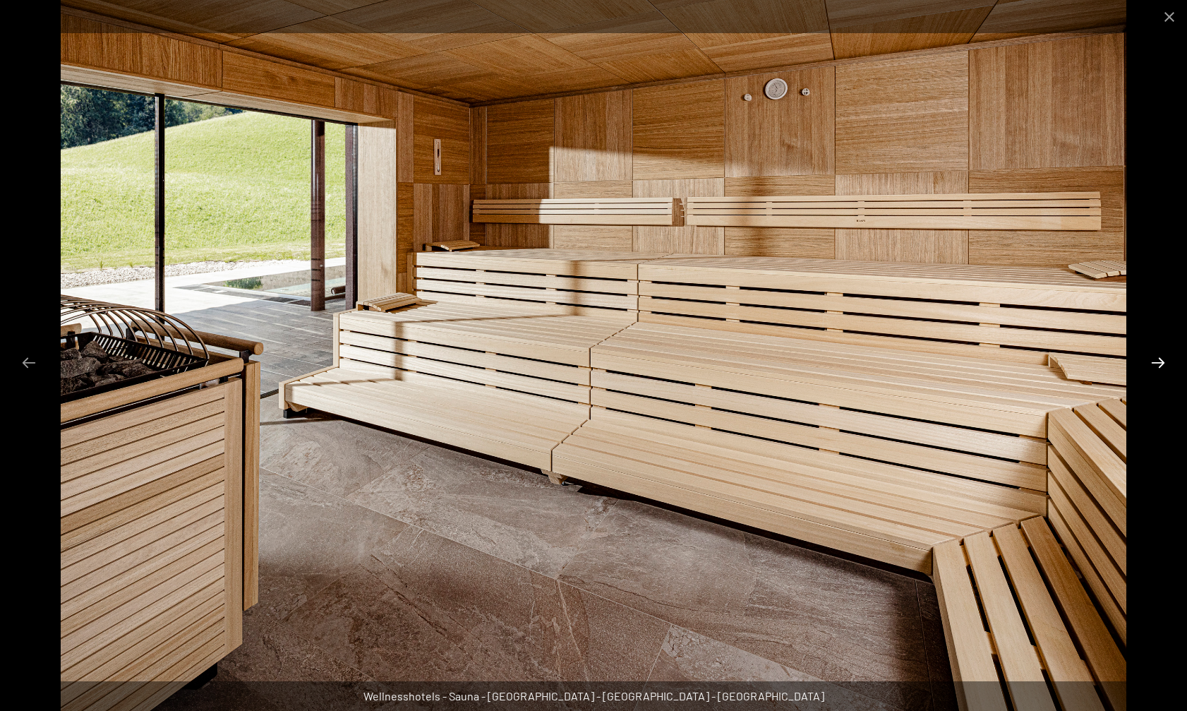
click at [1159, 359] on button "Next slide" at bounding box center [1159, 363] width 30 height 28
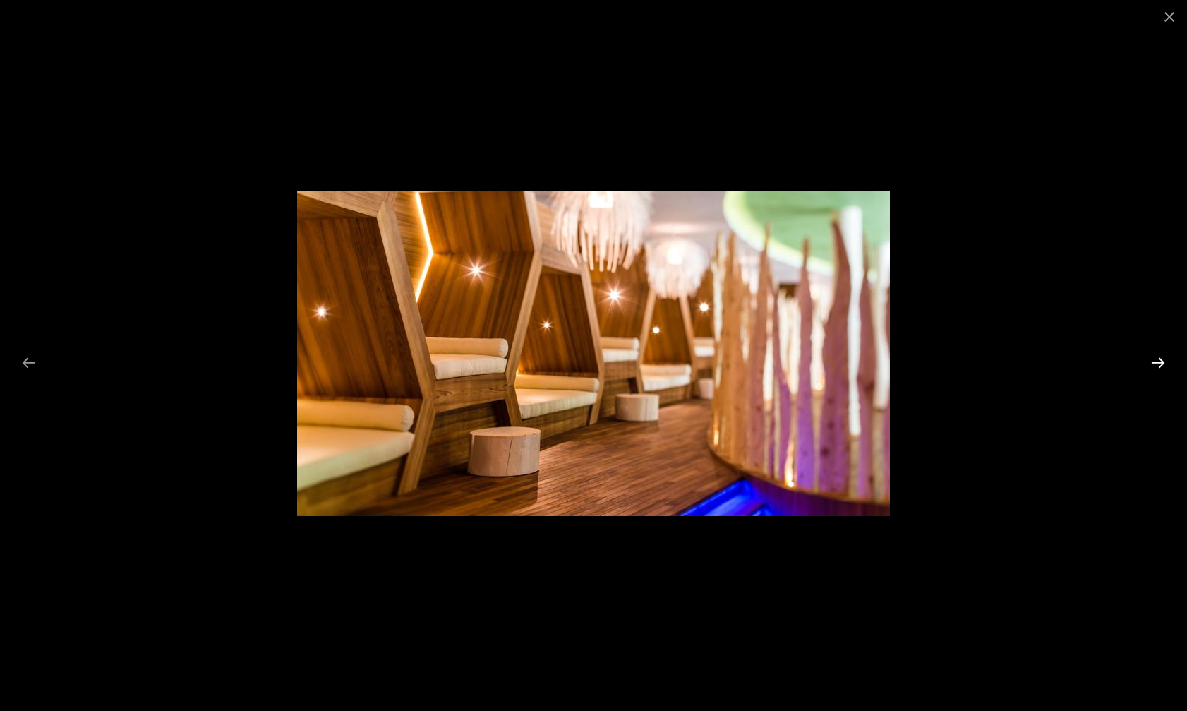
click at [1159, 359] on button "Next slide" at bounding box center [1159, 363] width 30 height 28
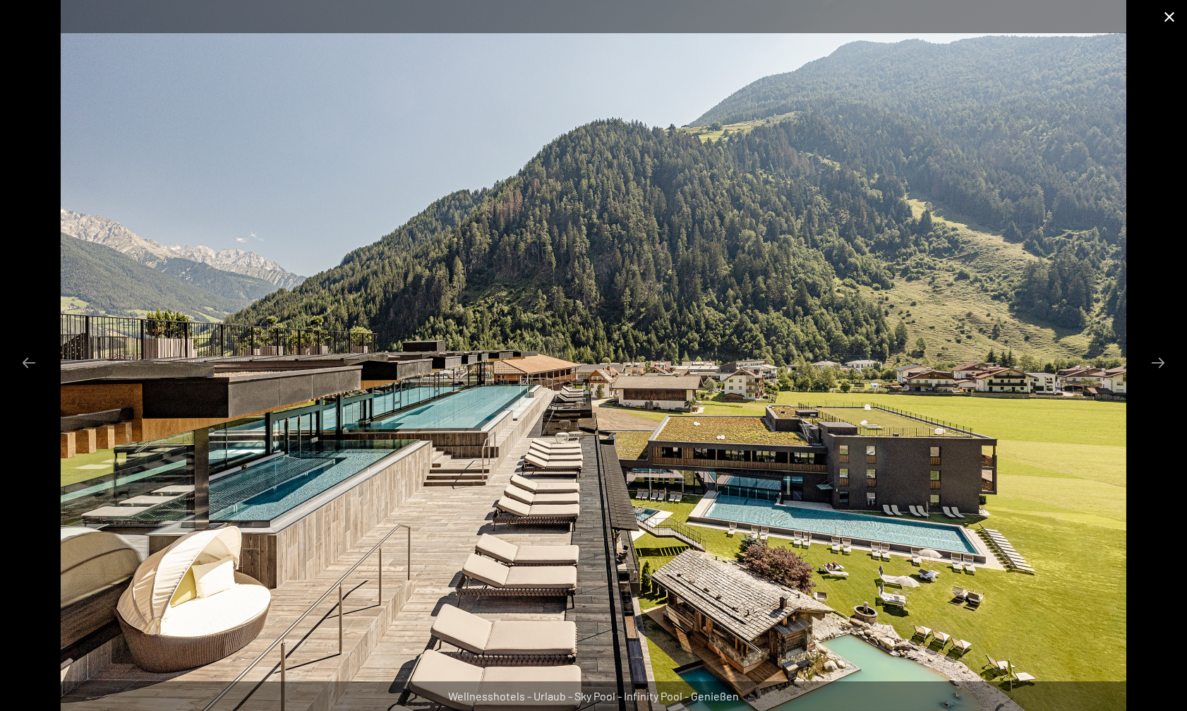
click at [1168, 8] on button "Close gallery" at bounding box center [1169, 16] width 35 height 33
